Goal: Task Accomplishment & Management: Manage account settings

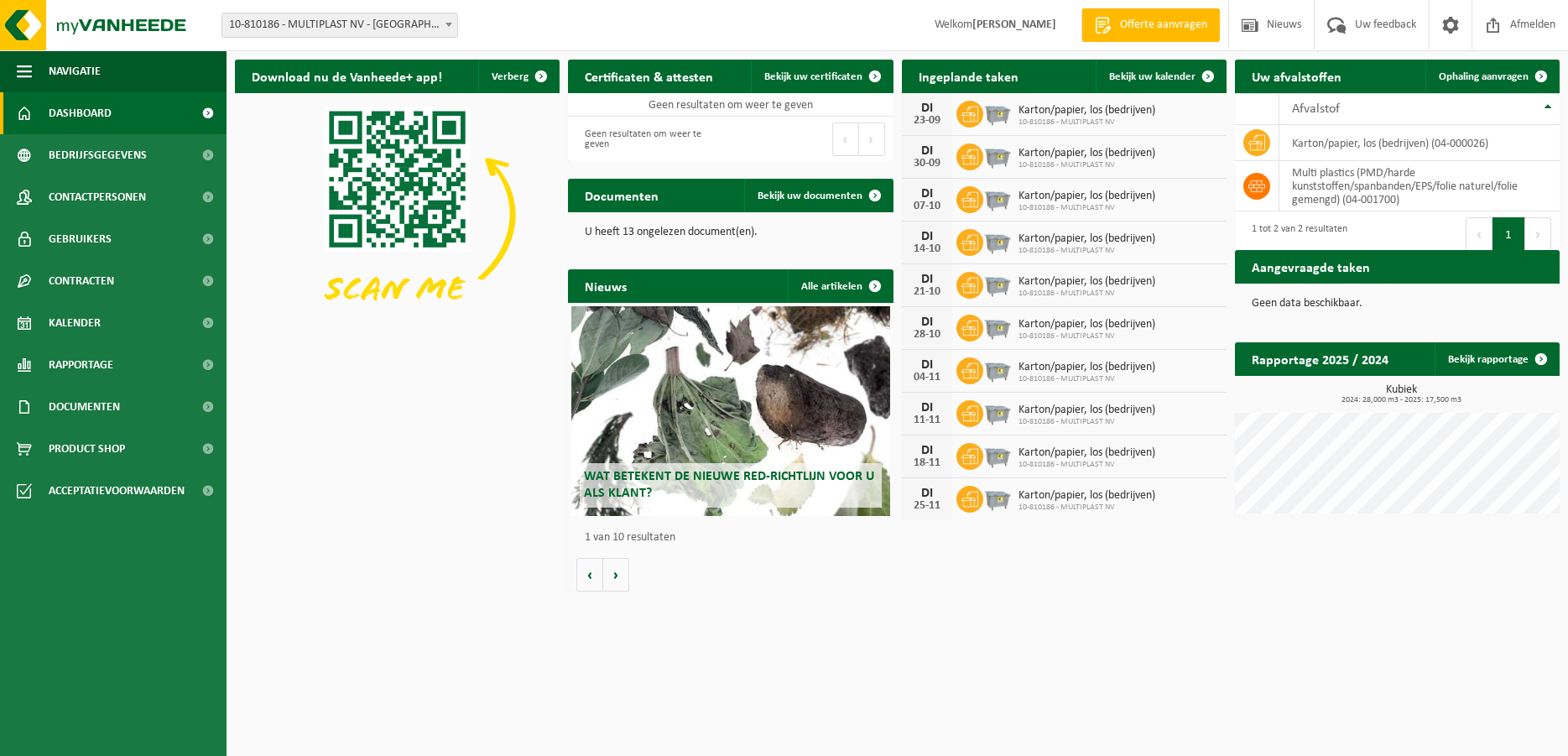
click at [1063, 111] on span "Karton/papier, los (bedrijven)" at bounding box center [1087, 111] width 137 height 14
click at [916, 112] on div "DI" at bounding box center [927, 108] width 34 height 14
click at [925, 113] on div "DI" at bounding box center [927, 108] width 34 height 14
click at [1130, 77] on span "Bekijk uw kalender" at bounding box center [1152, 76] width 87 height 11
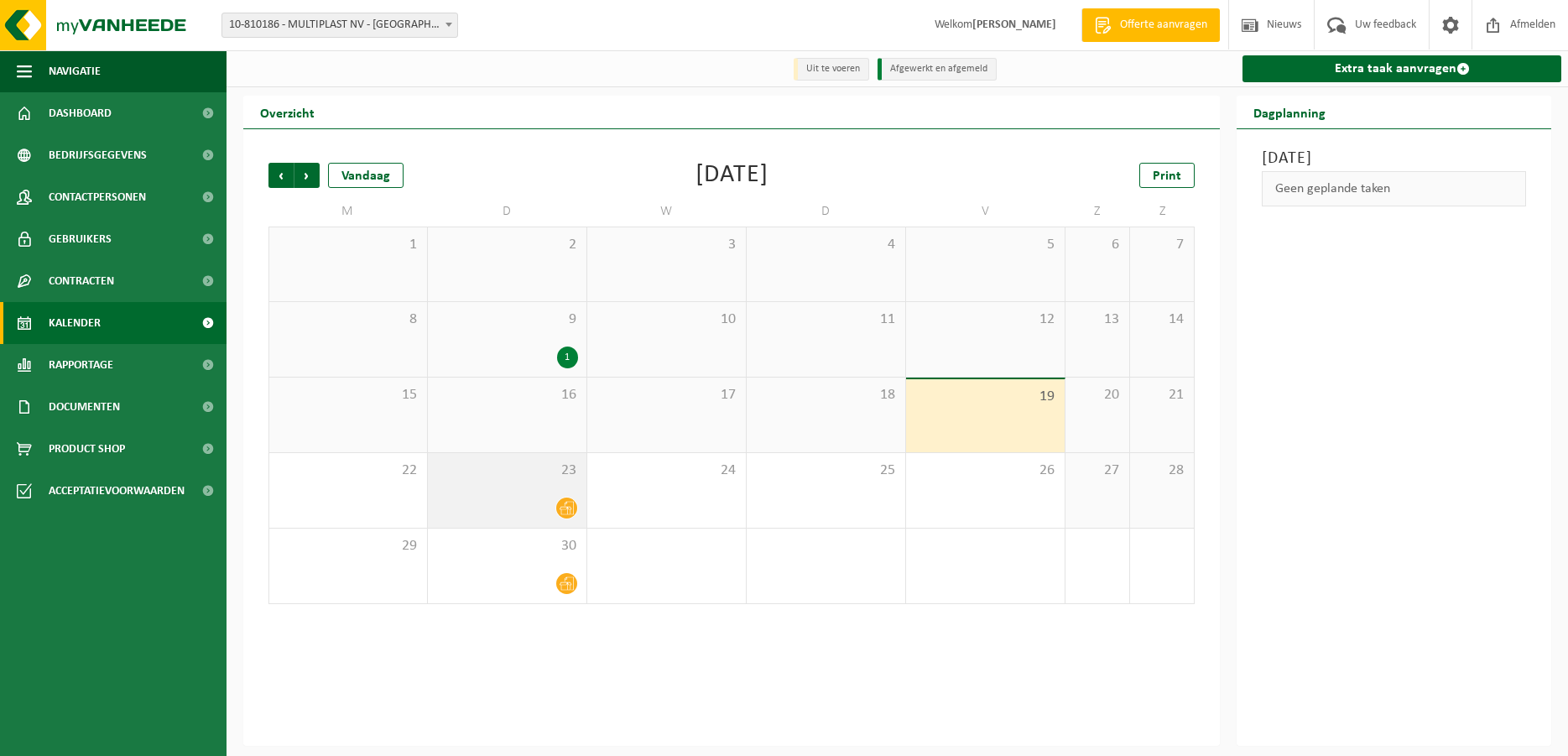
click at [562, 508] on icon at bounding box center [567, 508] width 15 height 15
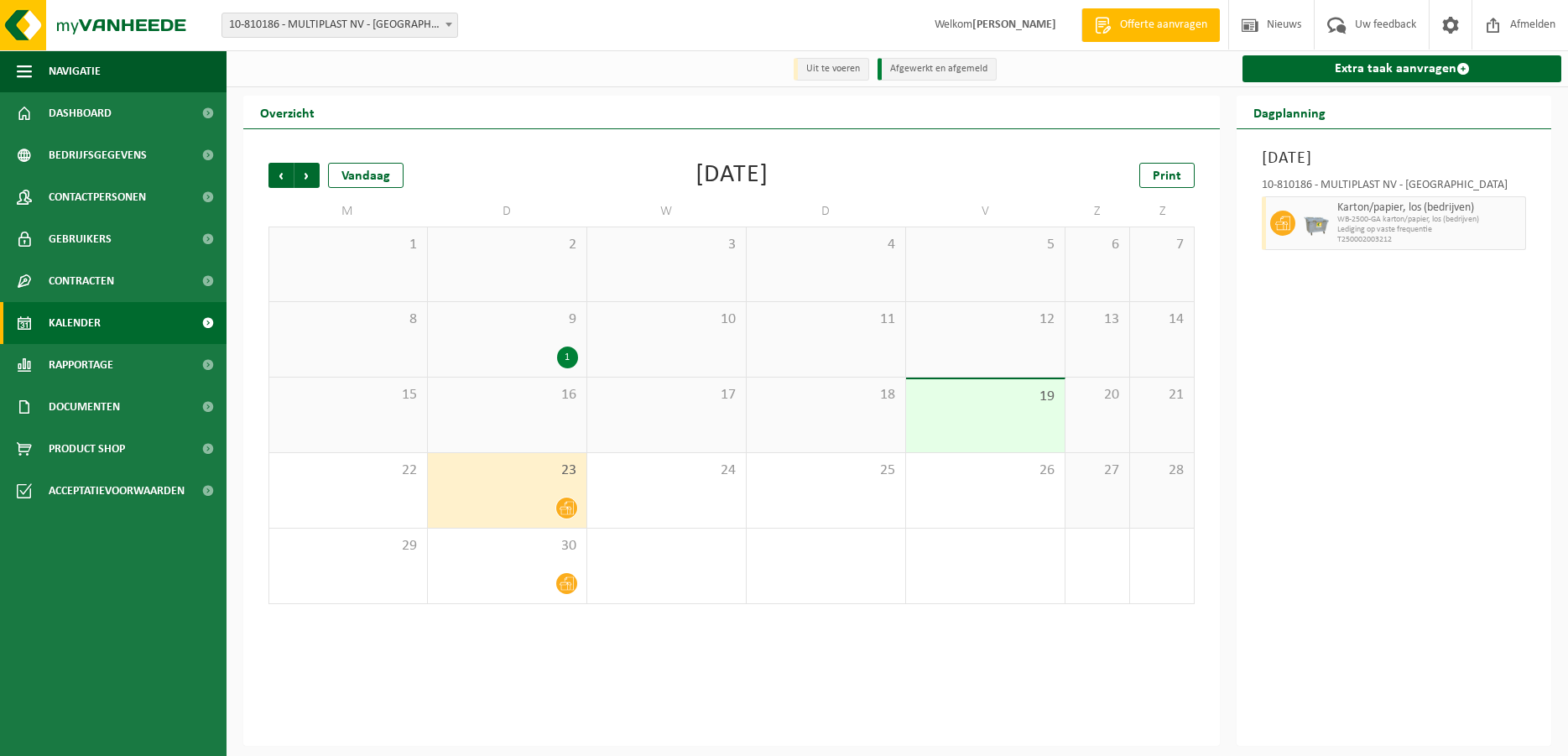
click at [1091, 336] on div "13" at bounding box center [1098, 338] width 64 height 75
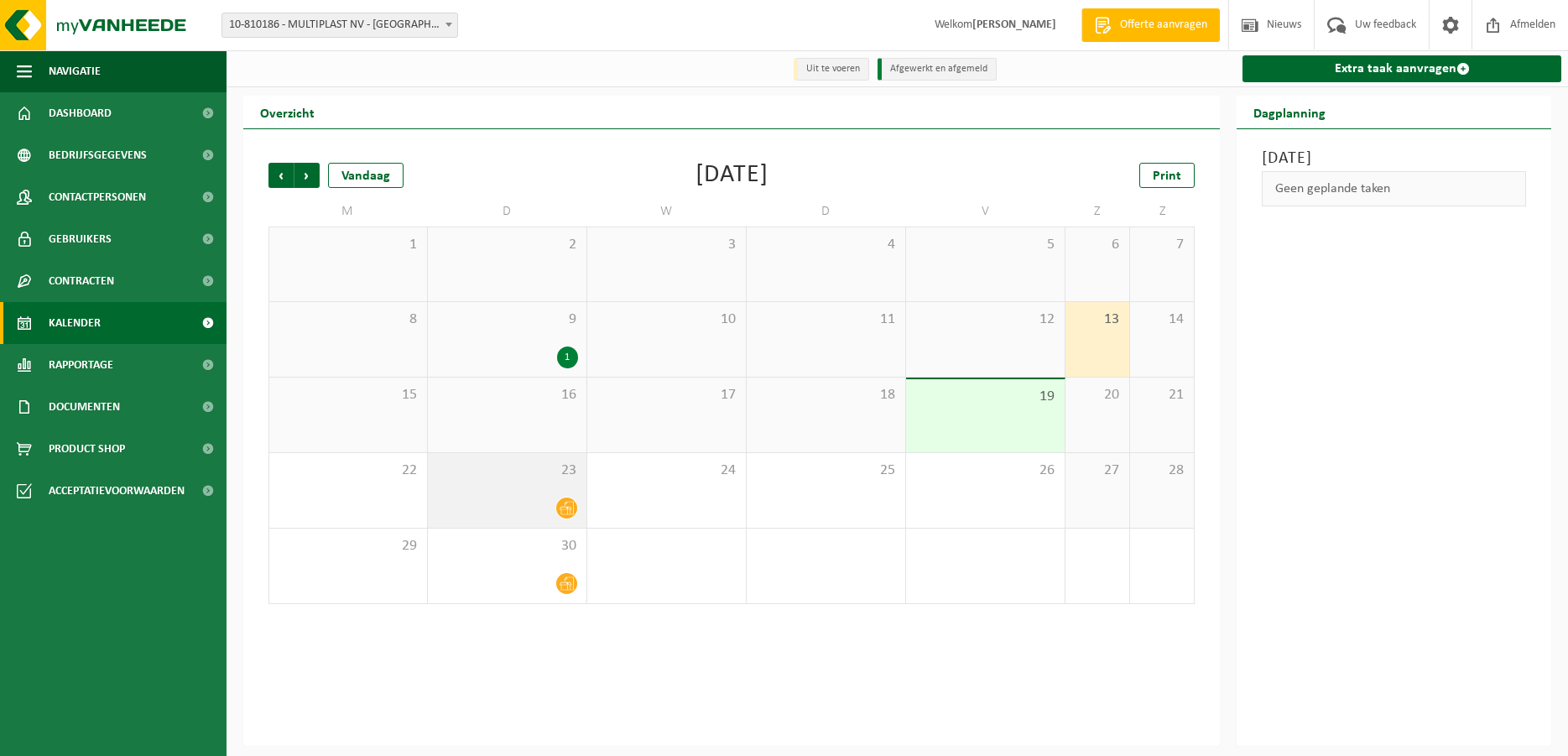
click at [534, 505] on div at bounding box center [507, 508] width 142 height 22
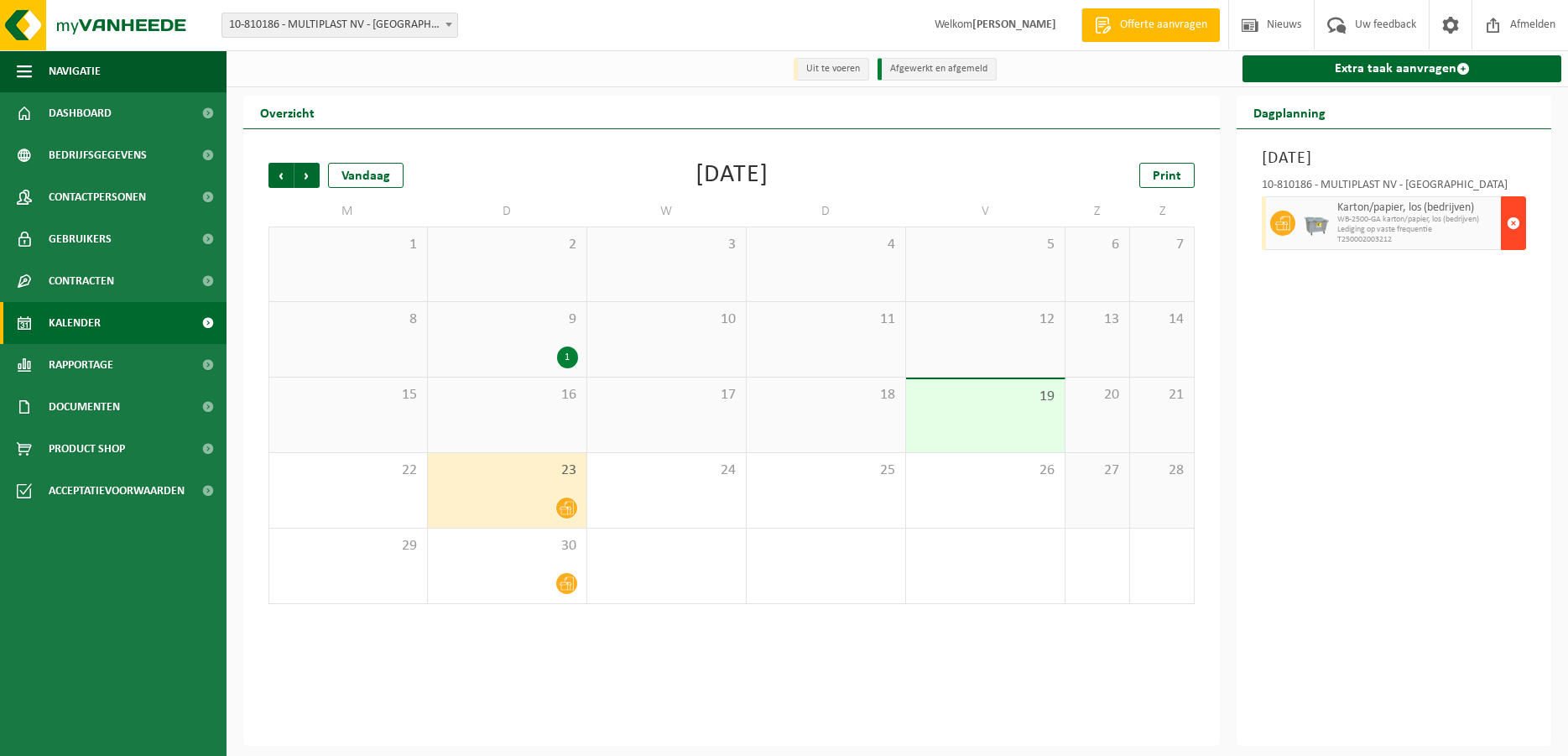
click at [1509, 240] on span "button" at bounding box center [1514, 223] width 14 height 34
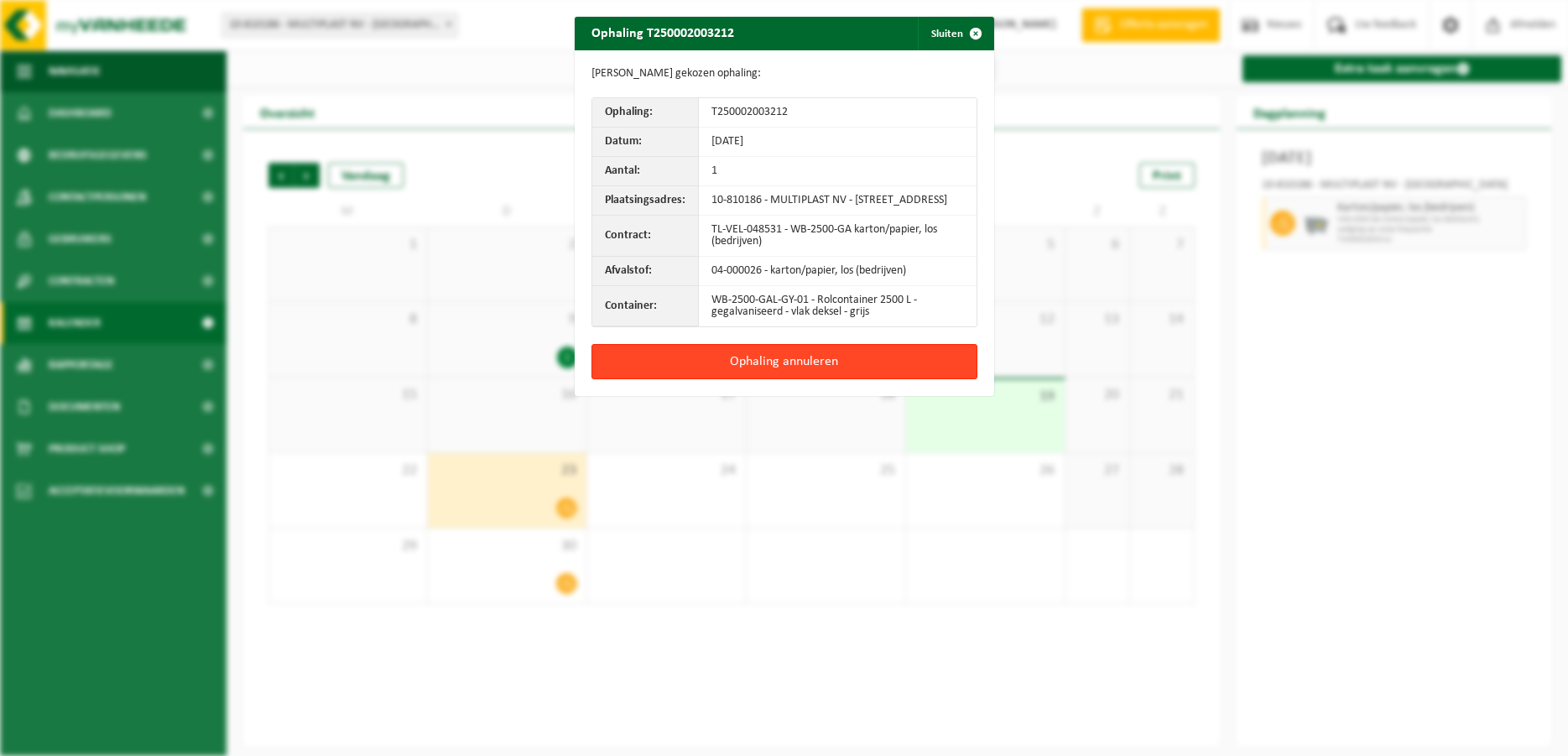
click at [860, 375] on button "Ophaling annuleren" at bounding box center [784, 361] width 386 height 35
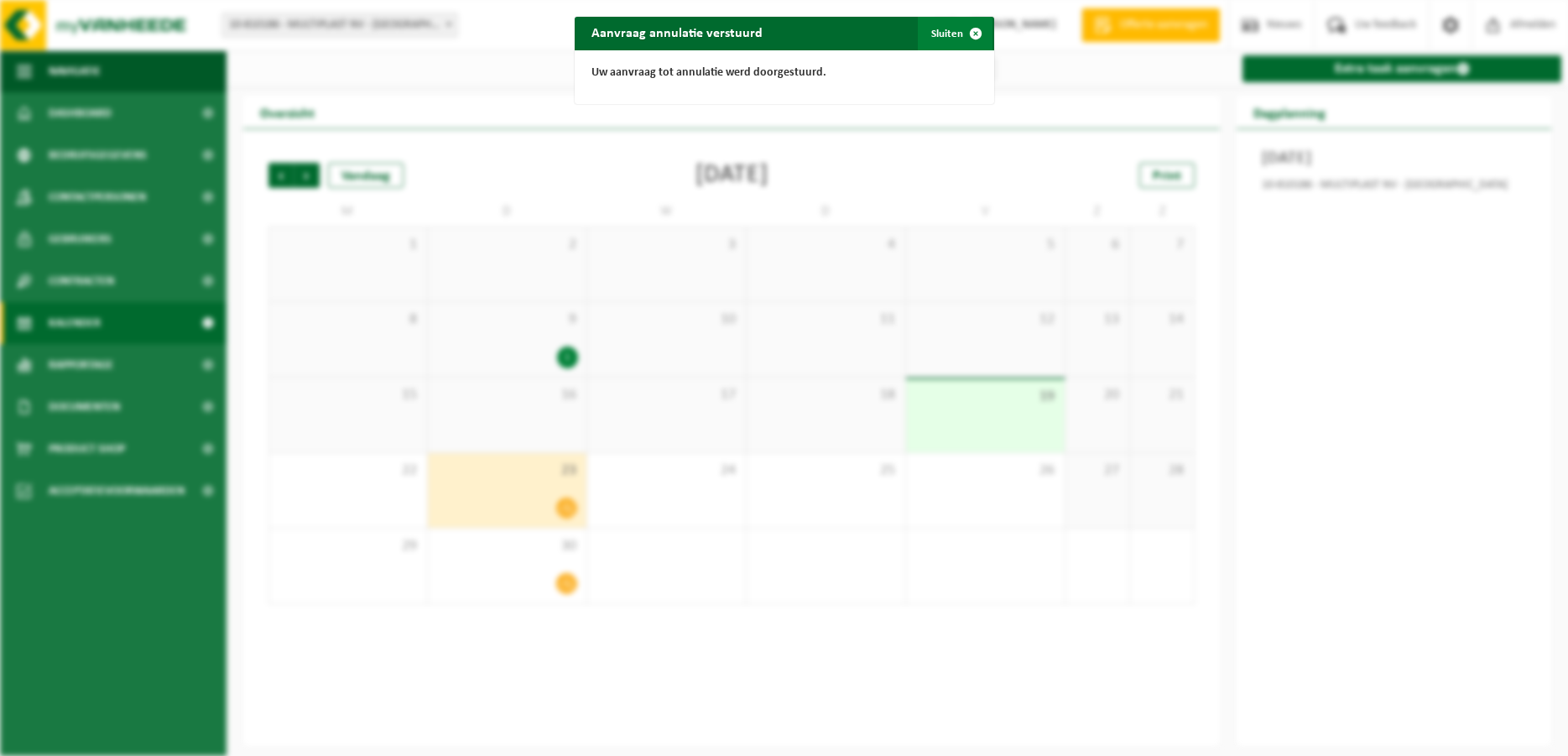
click at [959, 37] on span "button" at bounding box center [976, 34] width 34 height 34
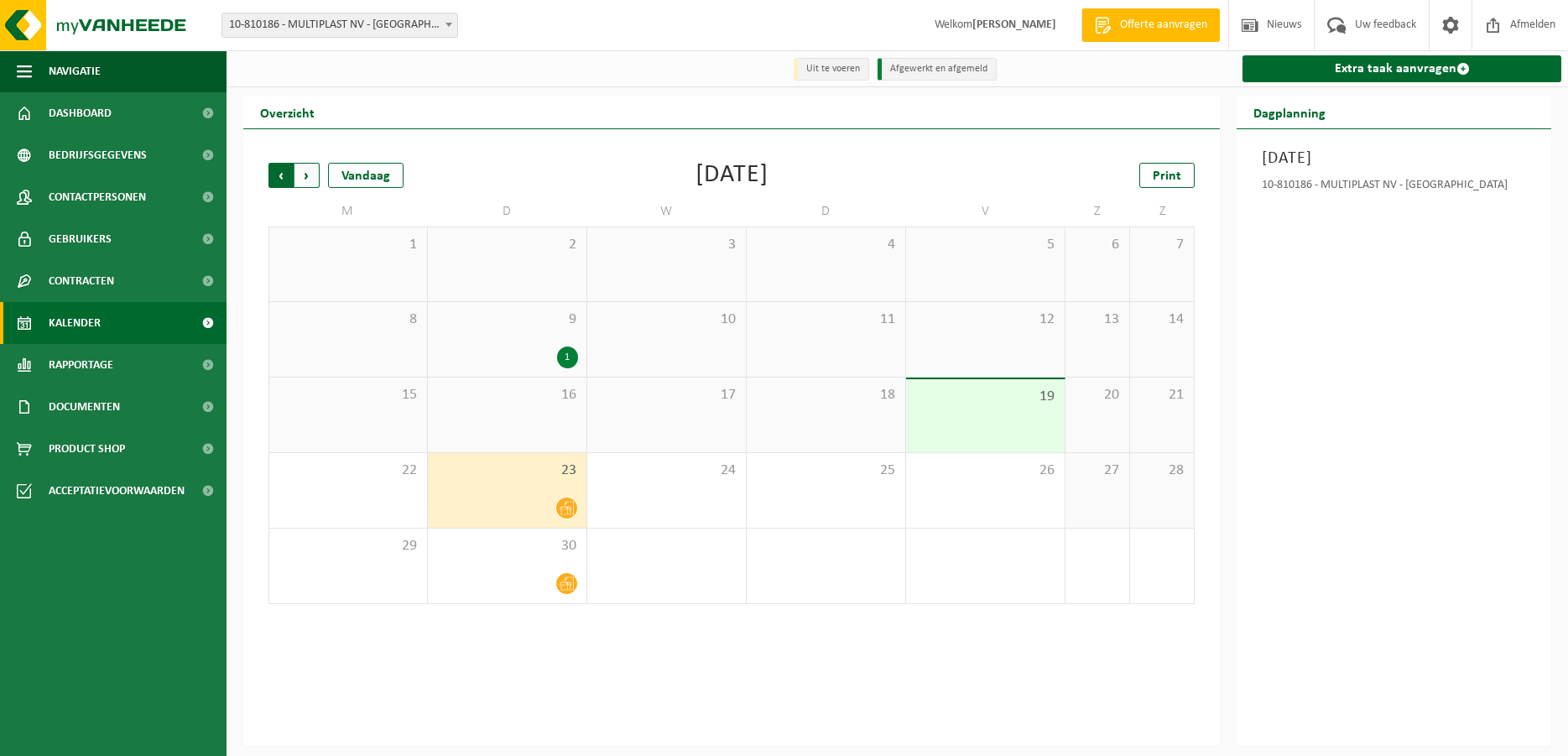
click at [307, 183] on span "Volgende" at bounding box center [307, 174] width 25 height 25
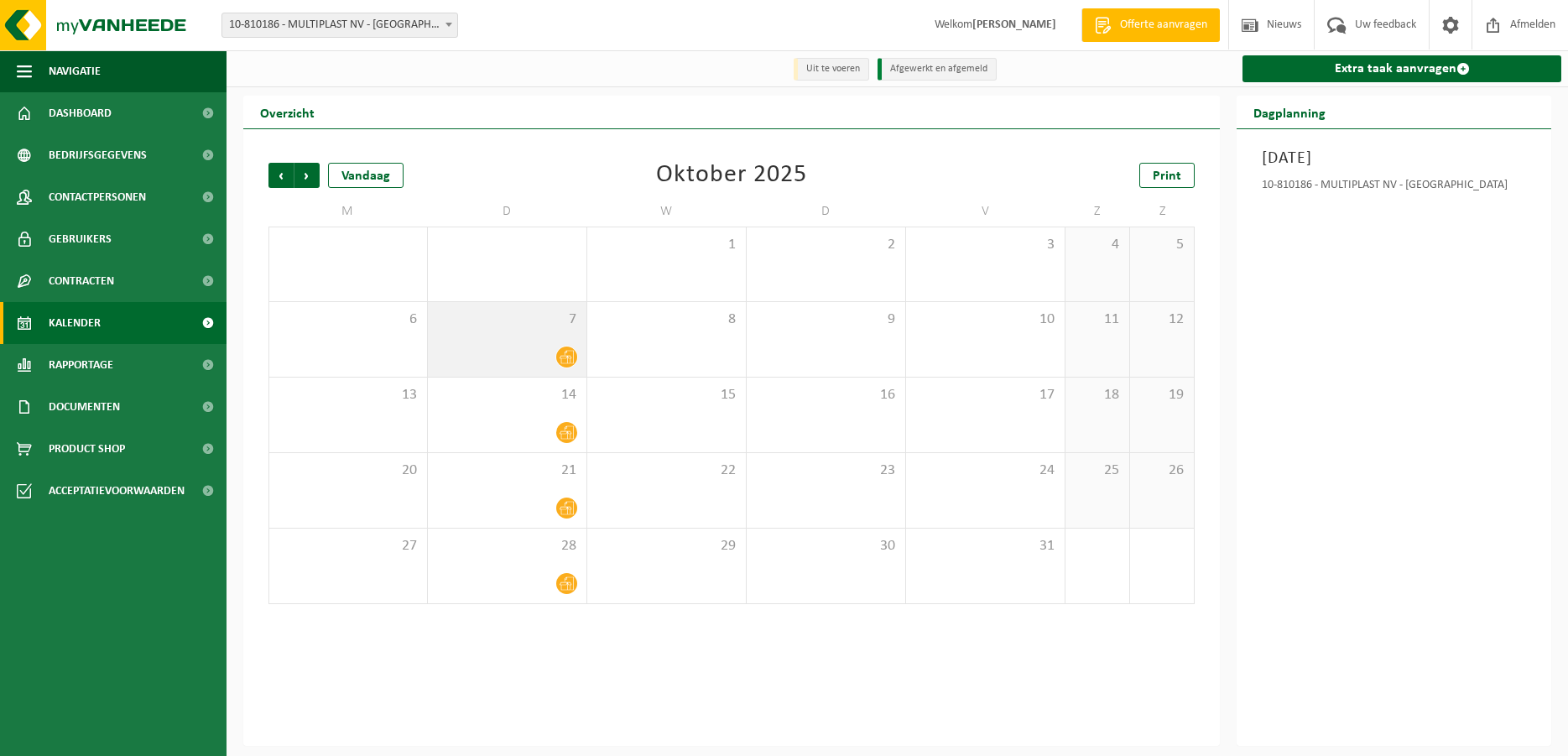
click at [546, 360] on div at bounding box center [507, 357] width 142 height 22
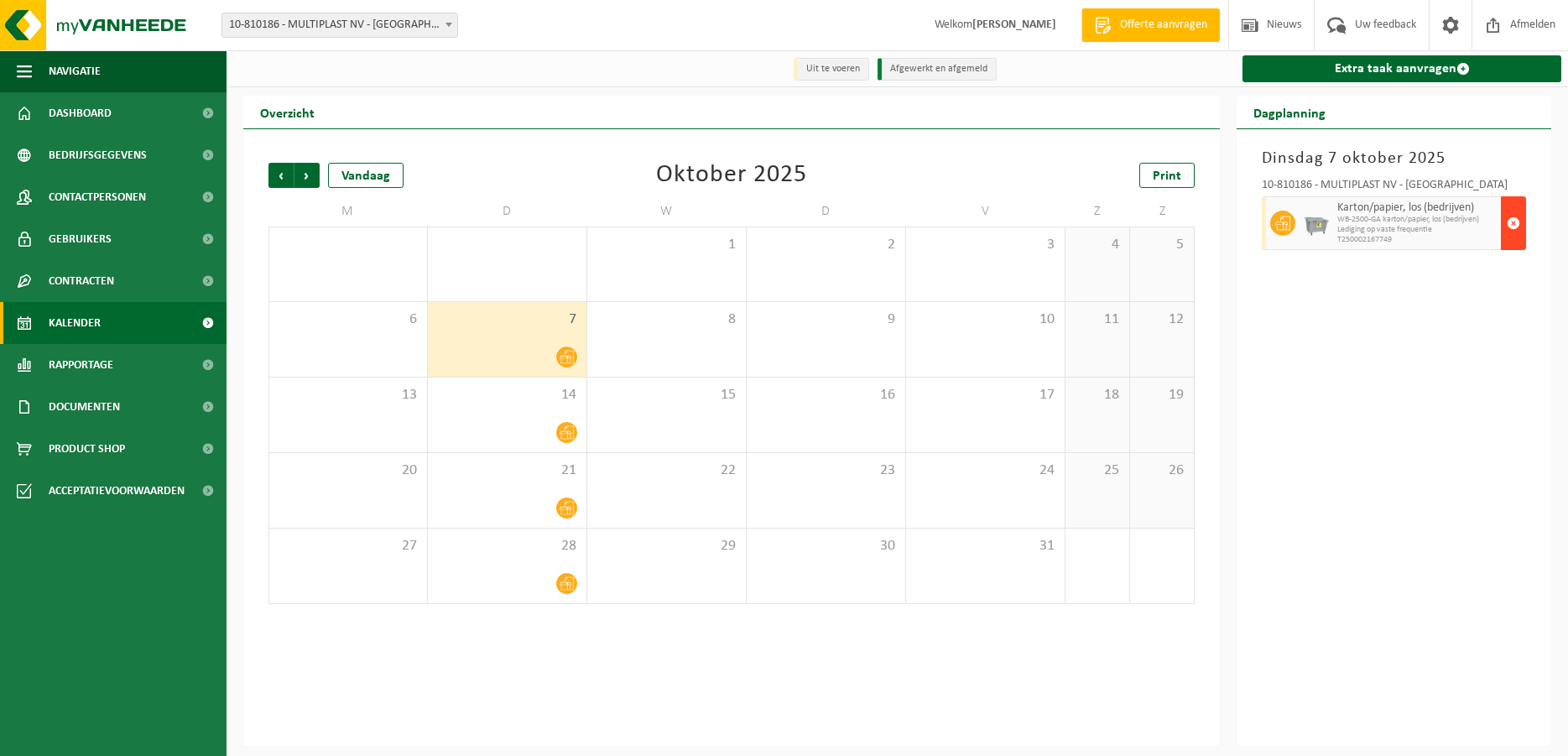
click at [1515, 230] on span "button" at bounding box center [1514, 223] width 14 height 34
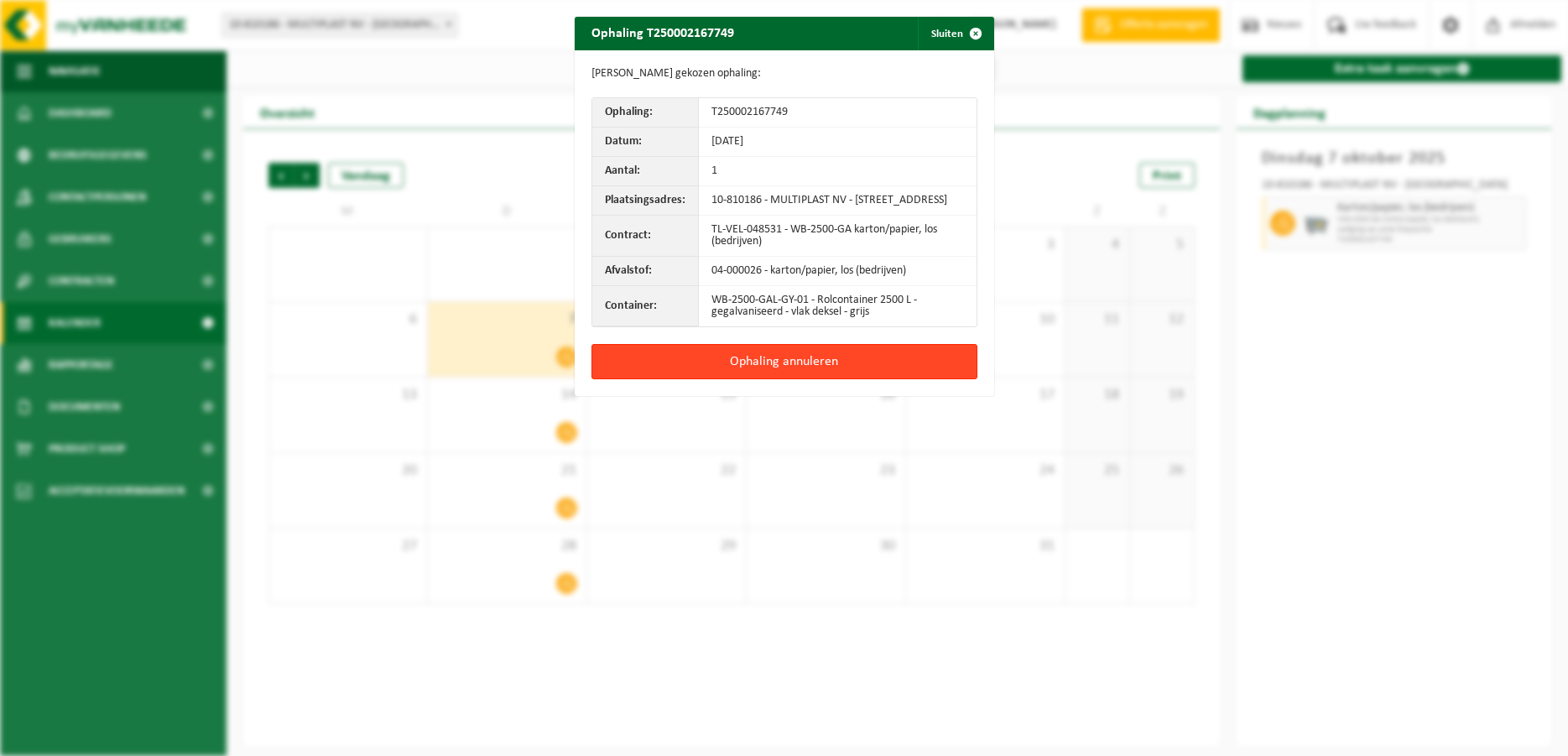
click at [868, 372] on button "Ophaling annuleren" at bounding box center [784, 361] width 386 height 35
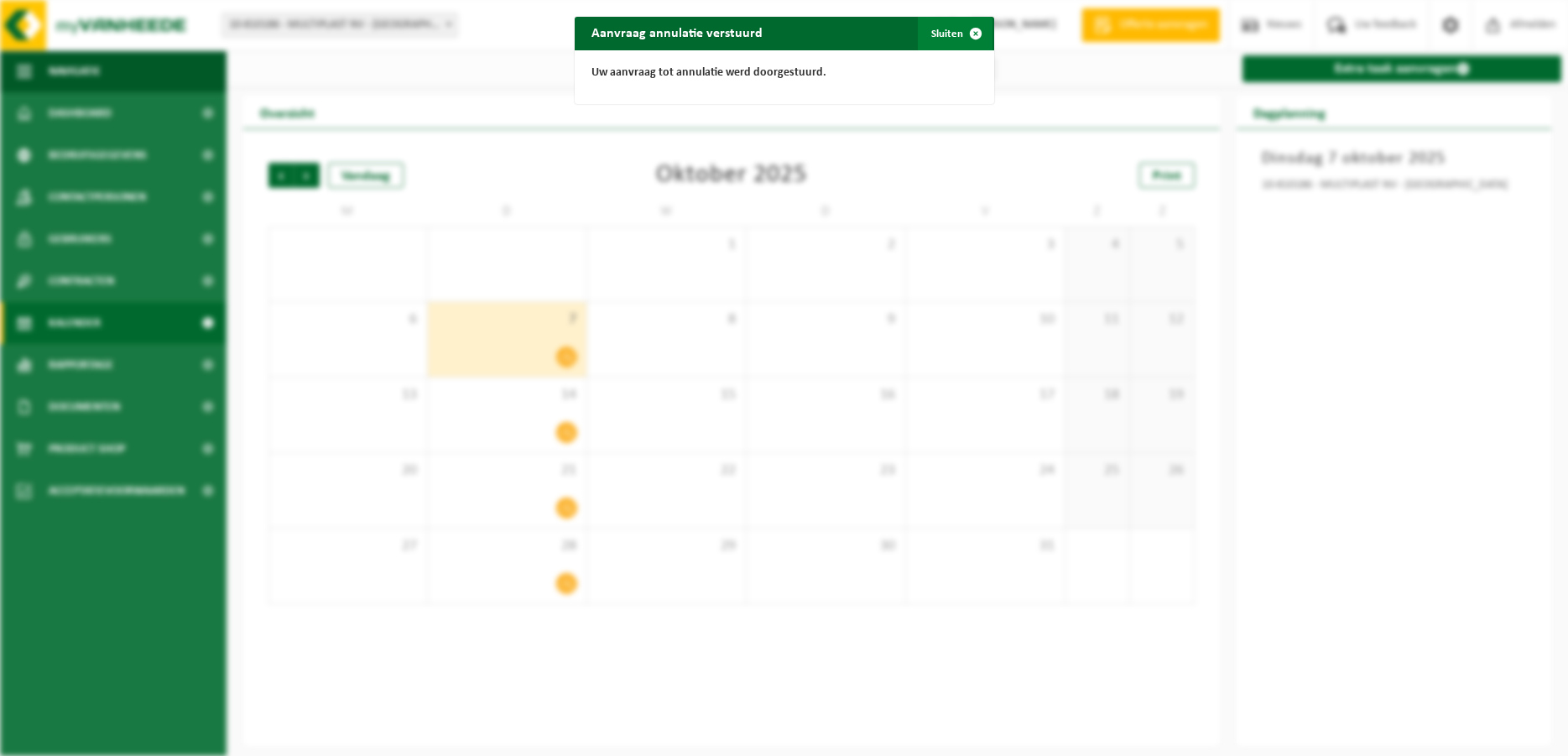
click at [962, 41] on span "button" at bounding box center [976, 34] width 34 height 34
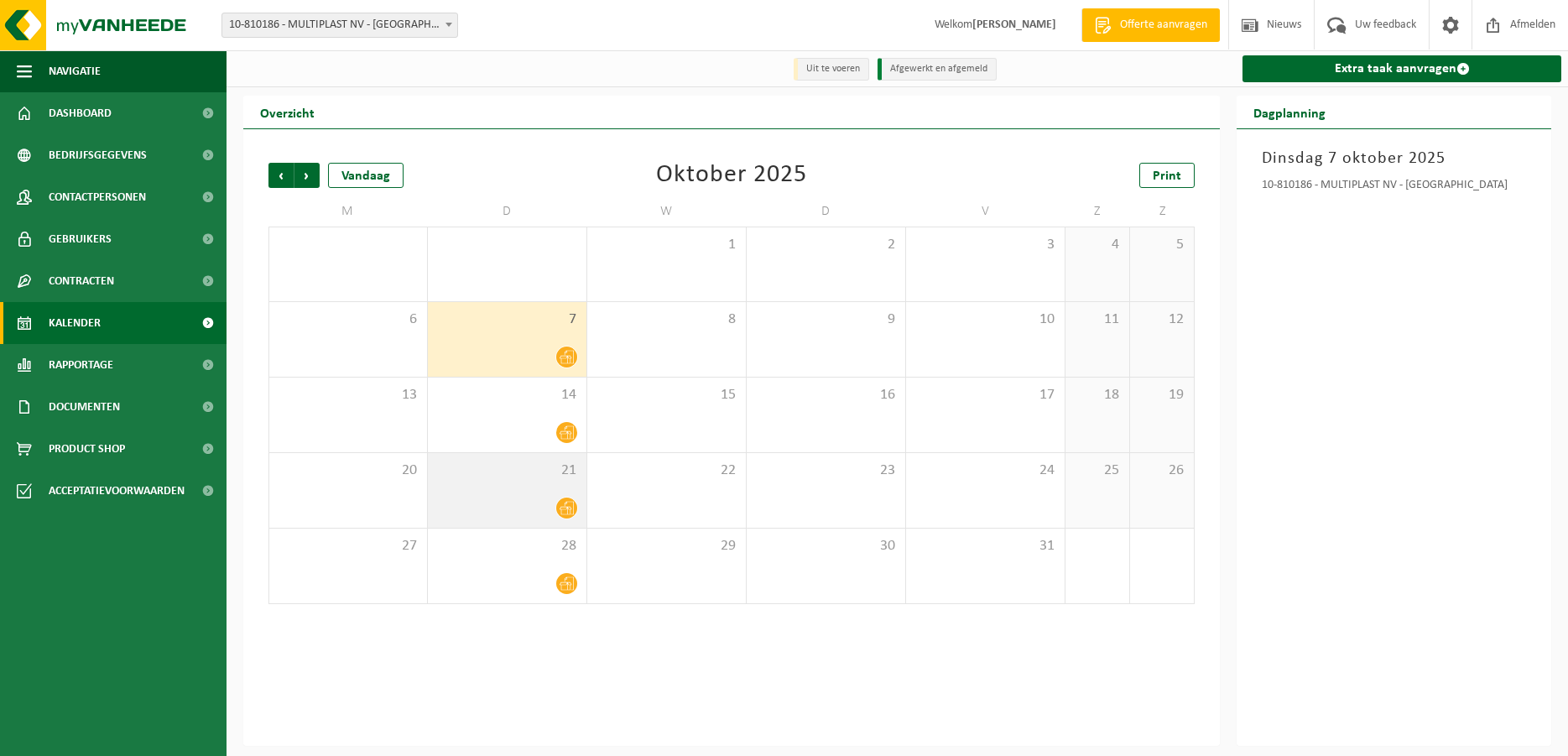
click at [546, 497] on div "21" at bounding box center [507, 490] width 158 height 75
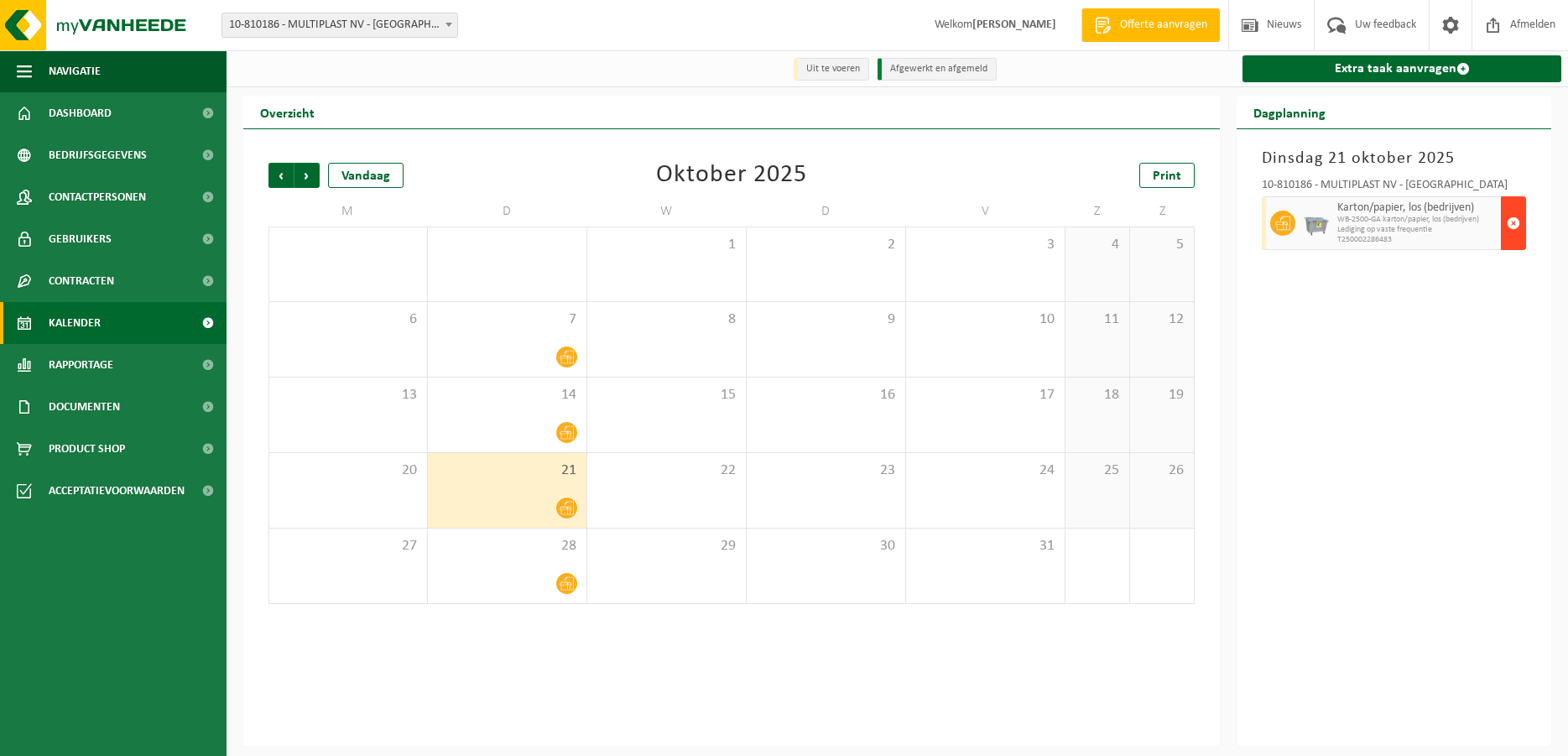
click at [1510, 231] on span "button" at bounding box center [1514, 223] width 14 height 34
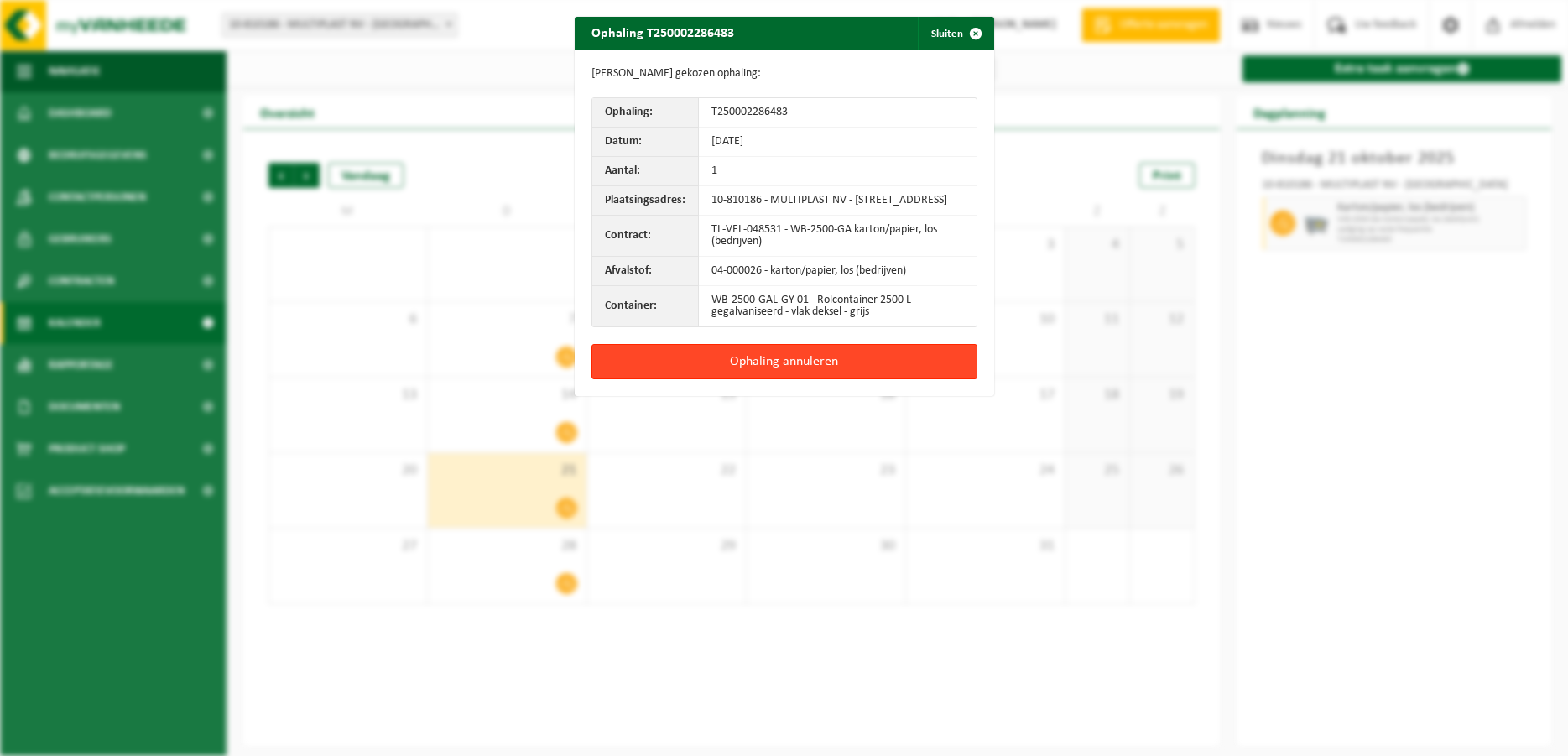
click at [861, 376] on button "Ophaling annuleren" at bounding box center [784, 361] width 386 height 35
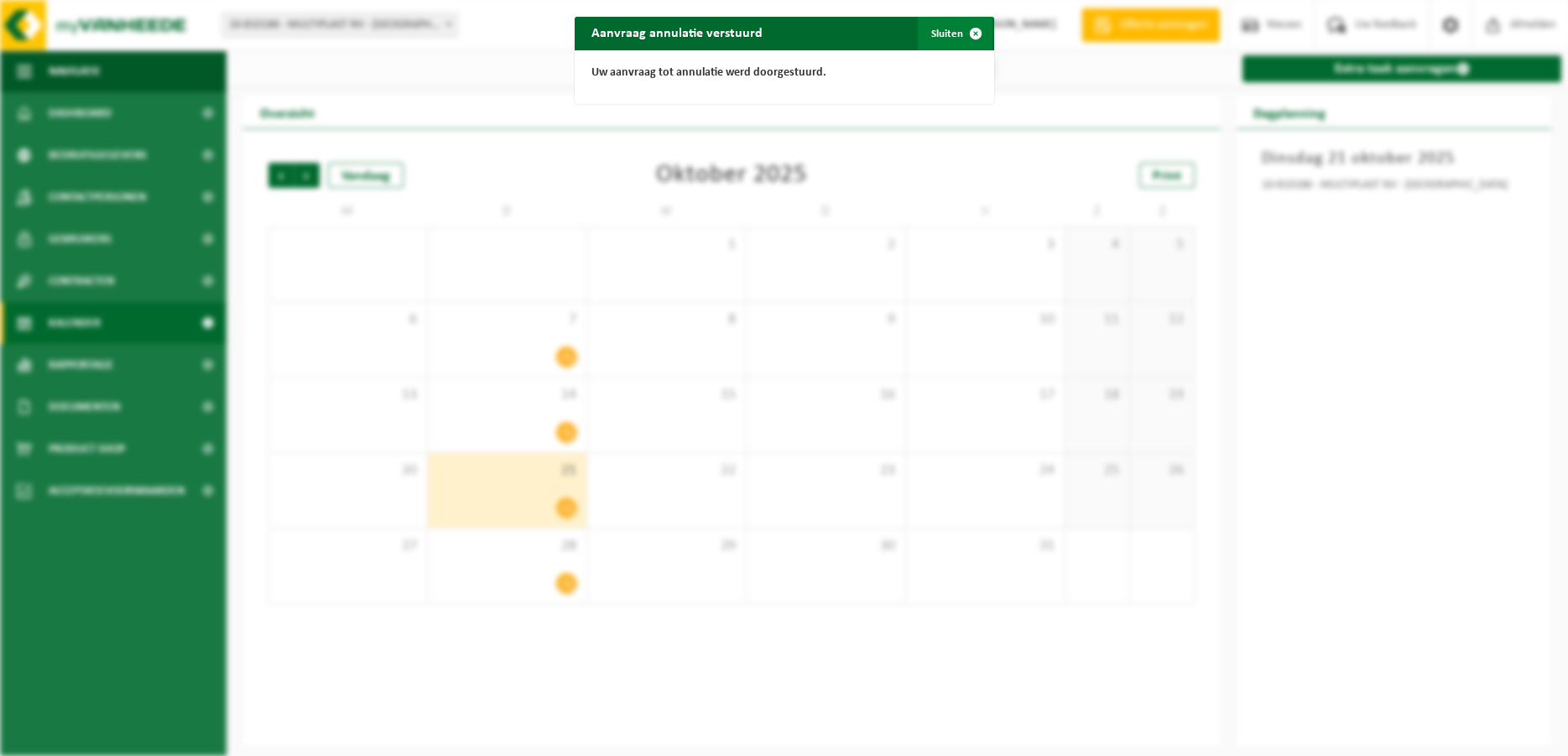
click at [971, 30] on span "button" at bounding box center [976, 34] width 34 height 34
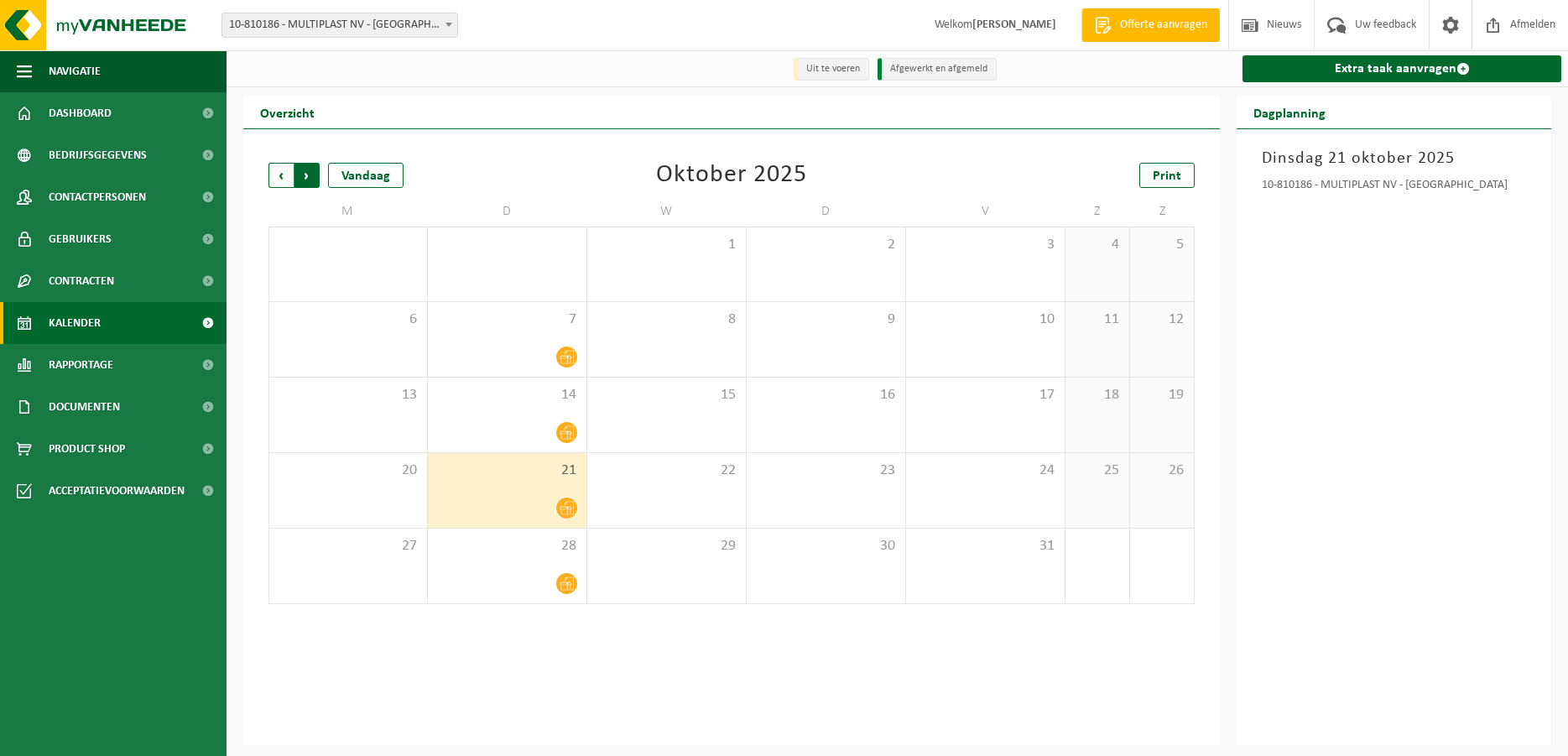
click at [288, 175] on span "Vorige" at bounding box center [280, 174] width 25 height 25
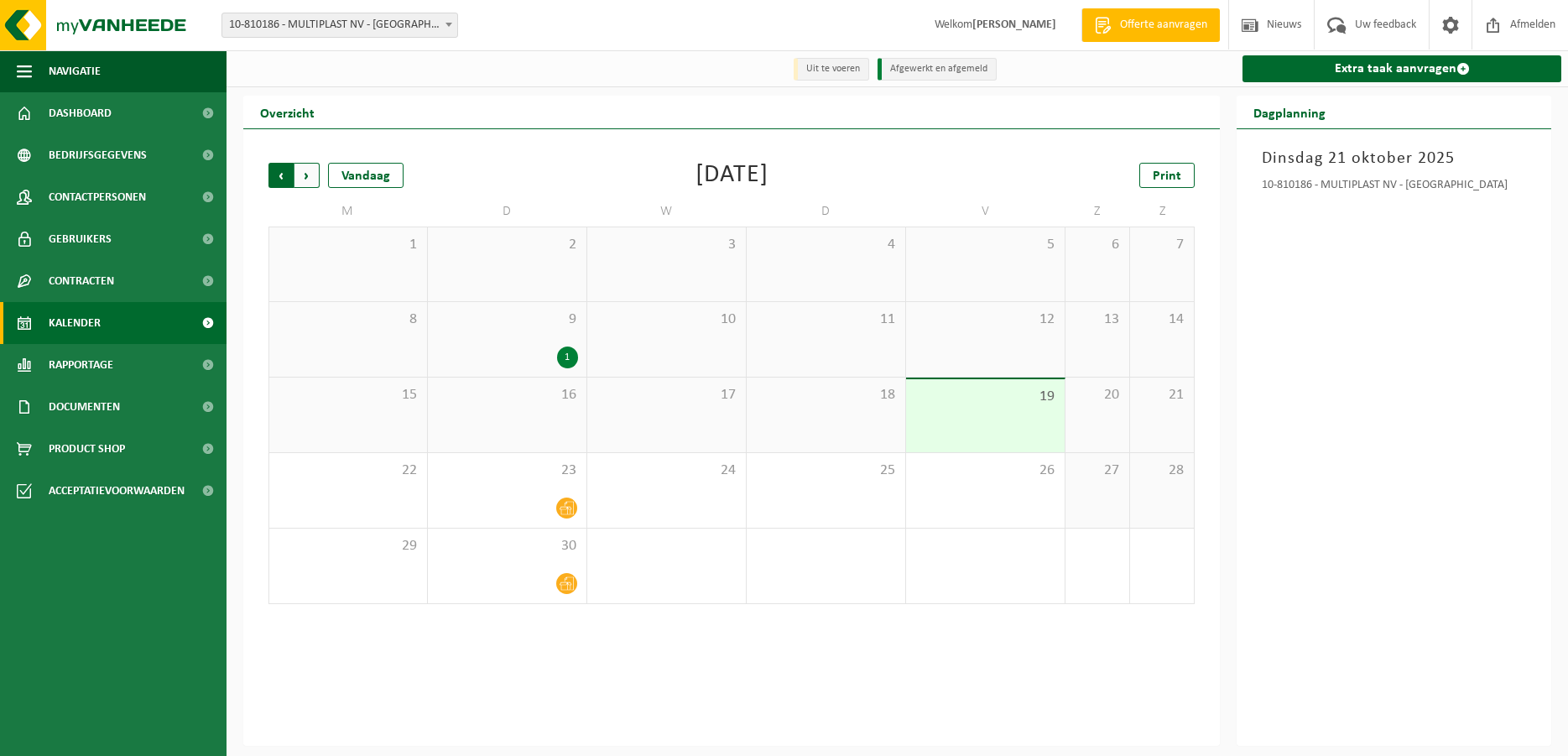
click at [316, 185] on span "Volgende" at bounding box center [307, 174] width 25 height 25
